Goal: Navigation & Orientation: Find specific page/section

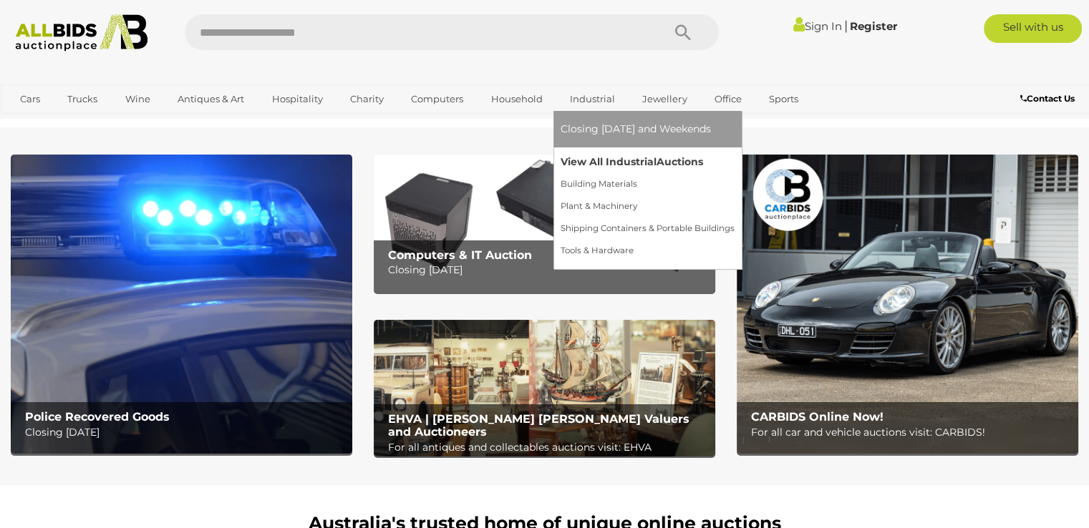
click at [589, 161] on link "View All Industrial Auctions" at bounding box center [648, 162] width 174 height 22
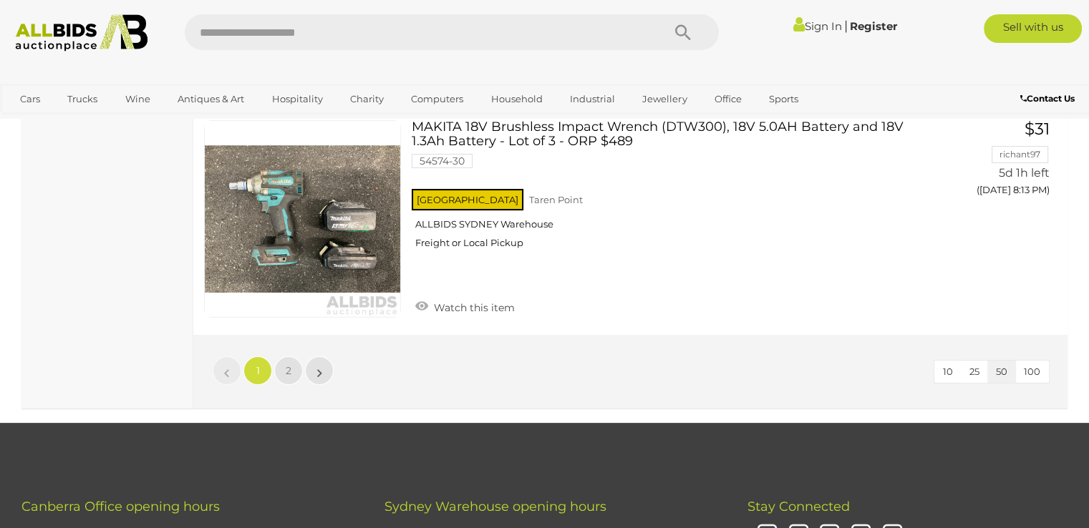
scroll to position [11252, 0]
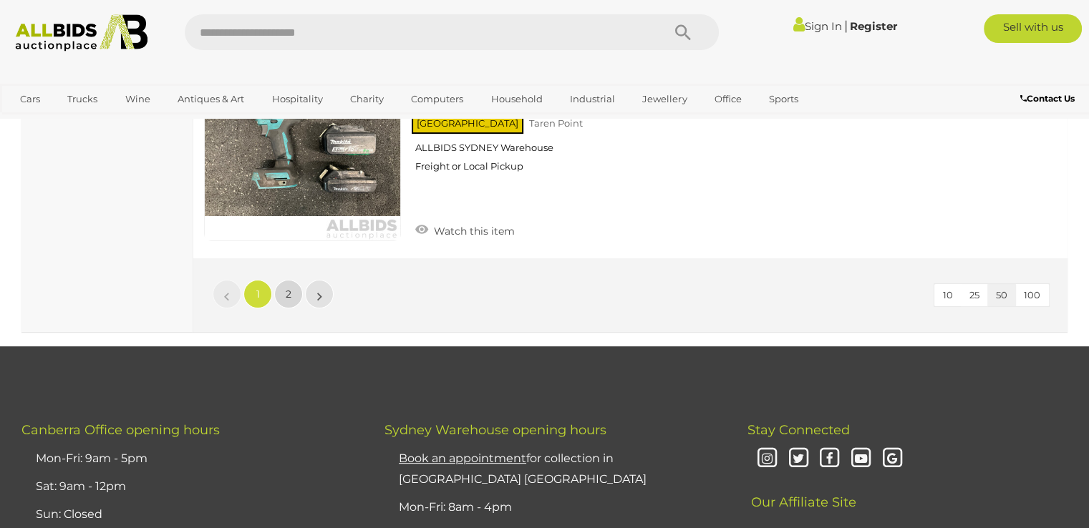
click at [295, 280] on link "2" at bounding box center [288, 294] width 29 height 29
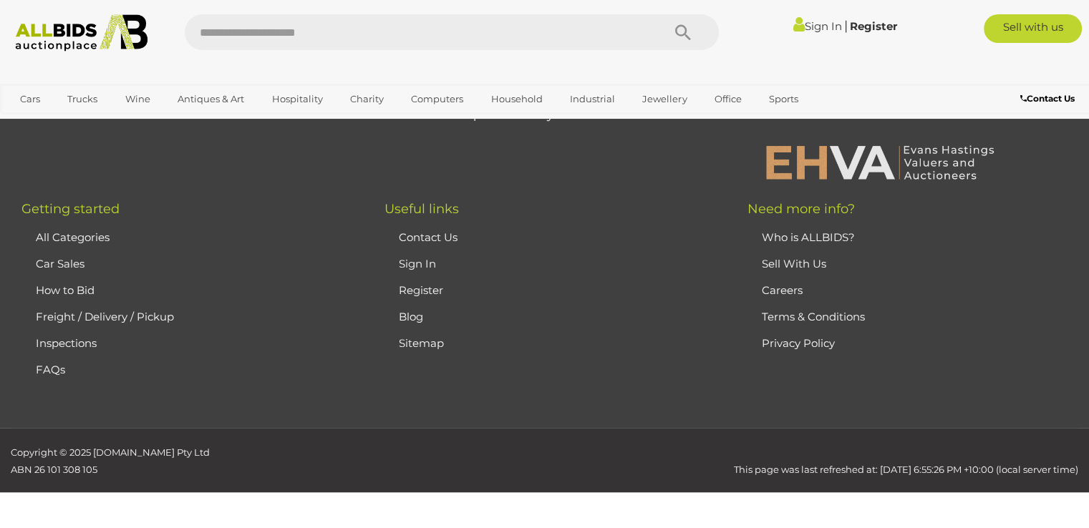
scroll to position [223, 0]
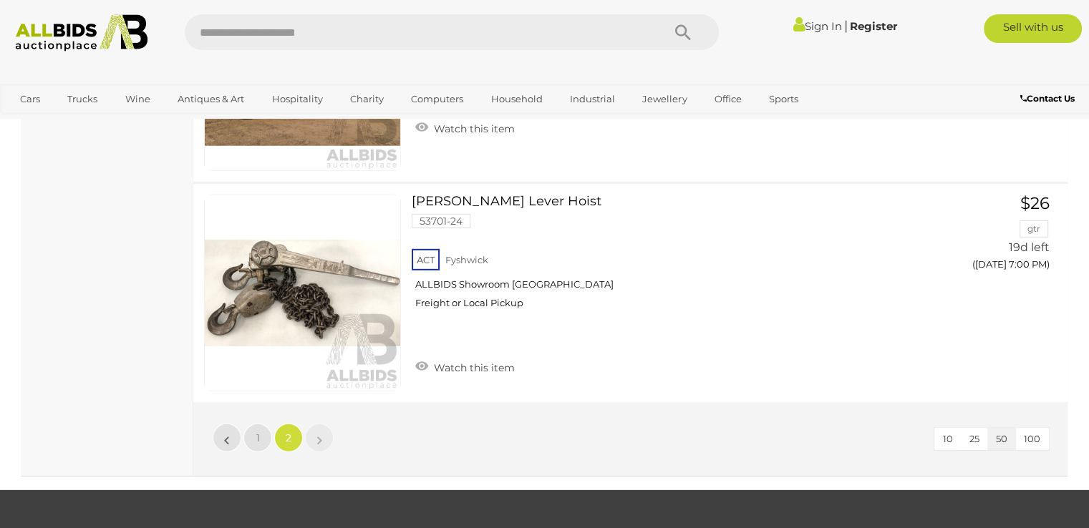
scroll to position [4214, 0]
